Goal: Information Seeking & Learning: Learn about a topic

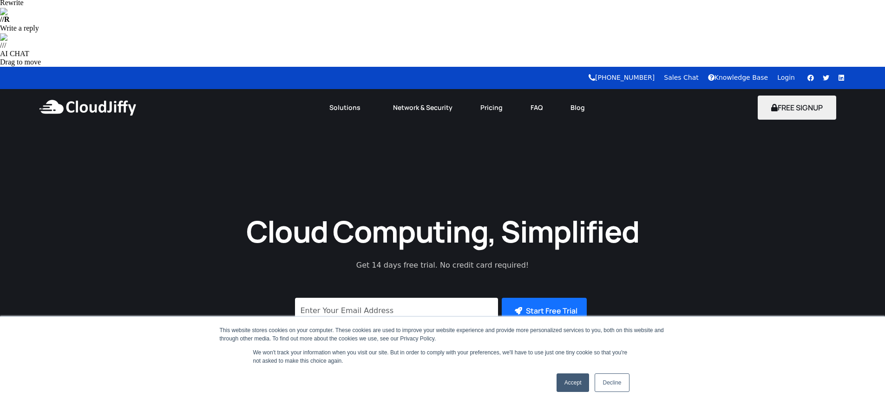
click at [609, 386] on link "Decline" at bounding box center [611, 383] width 34 height 19
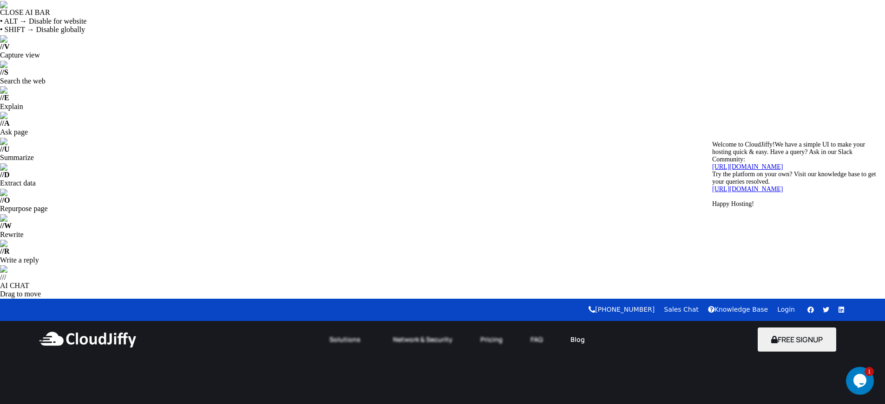
click at [584, 330] on link "Blog" at bounding box center [577, 340] width 42 height 20
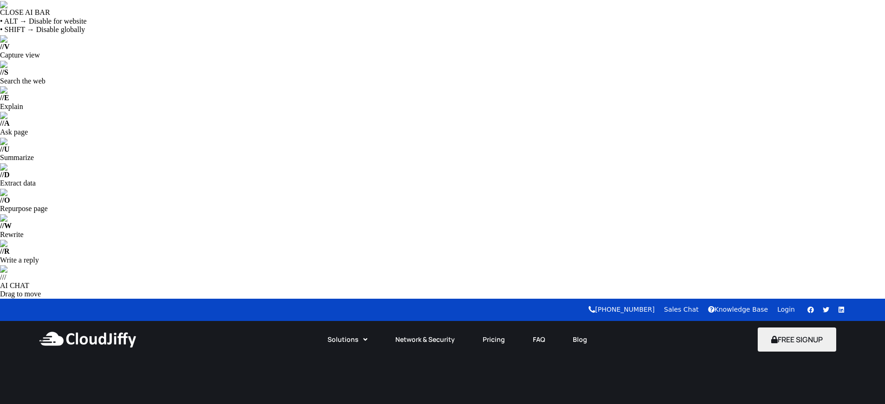
click at [583, 330] on link "Blog" at bounding box center [580, 340] width 42 height 20
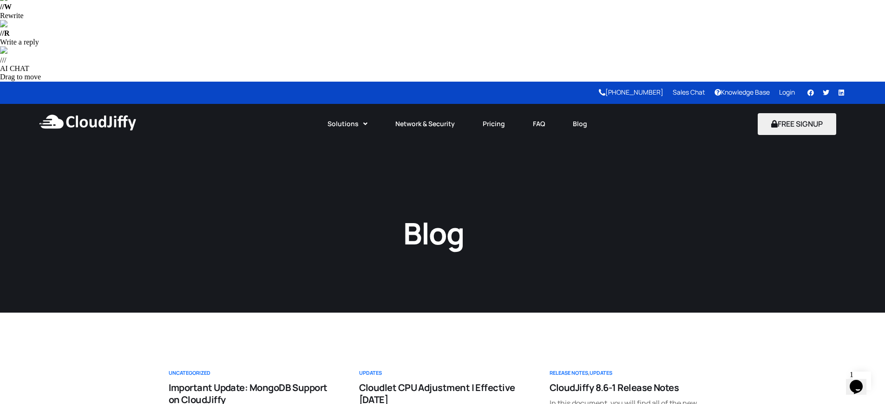
scroll to position [232, 0]
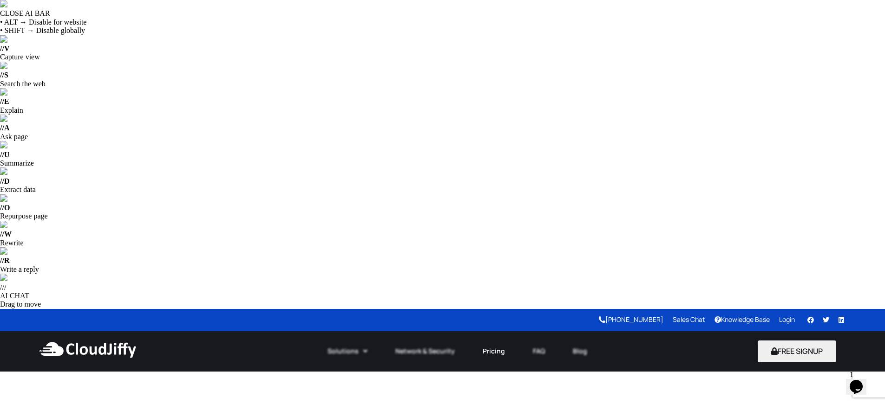
click at [495, 341] on link "Pricing" at bounding box center [494, 351] width 50 height 20
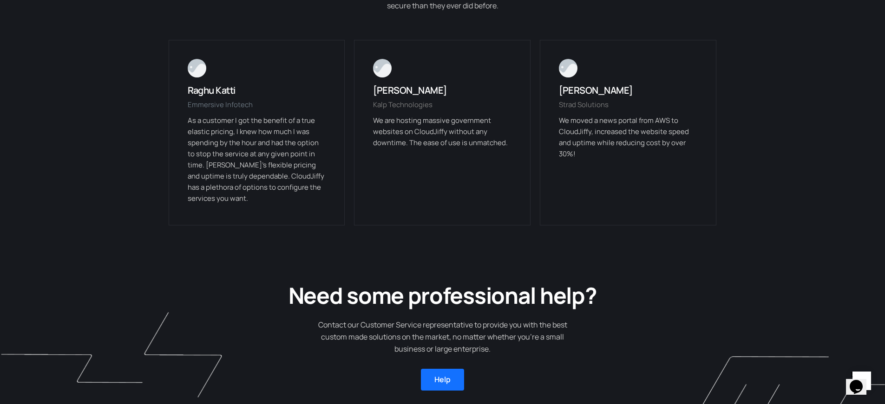
scroll to position [2512, 0]
